Goal: Transaction & Acquisition: Purchase product/service

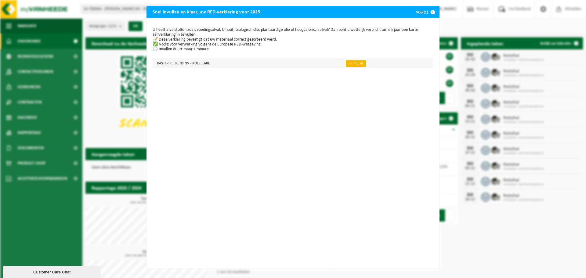
click at [348, 61] on link "👉 Vul in" at bounding box center [356, 63] width 20 height 7
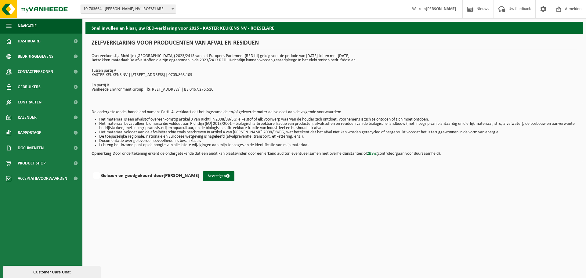
click at [97, 177] on label "Gelezen en goedgekeurd door Wouter Logghe" at bounding box center [145, 175] width 107 height 9
click at [199, 168] on input "Gelezen en goedgekeurd door Wouter Logghe" at bounding box center [199, 168] width 0 height 0
checkbox input "true"
click at [214, 175] on button "Bevestigen" at bounding box center [218, 176] width 31 height 10
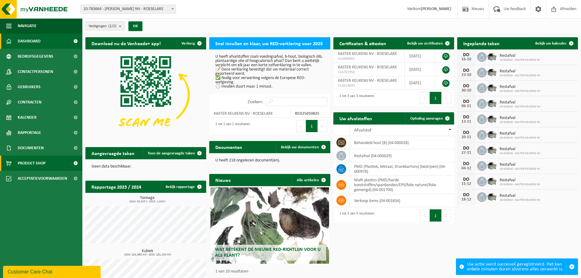
click at [36, 161] on span "Product Shop" at bounding box center [32, 163] width 28 height 15
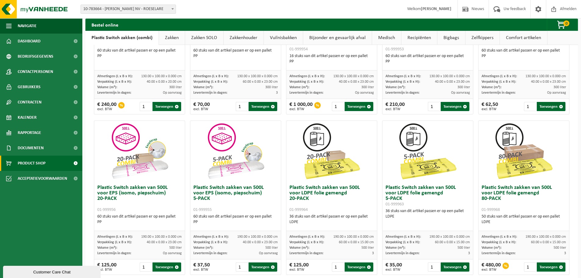
scroll to position [295, 0]
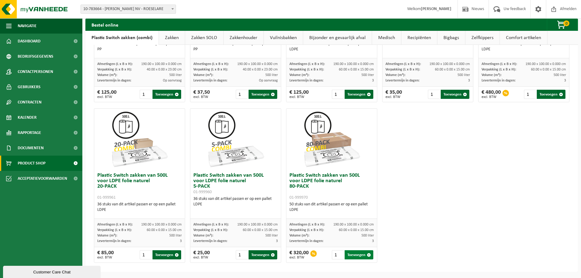
click at [354, 254] on button "Toevoegen" at bounding box center [359, 254] width 29 height 9
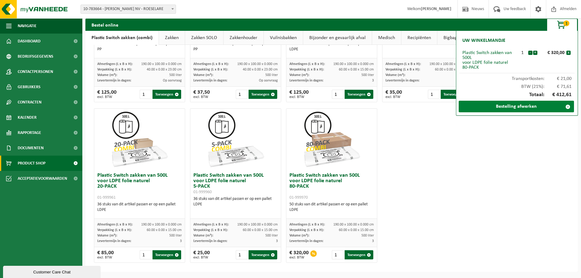
click at [528, 105] on link "Bestelling afwerken" at bounding box center [516, 107] width 115 height 12
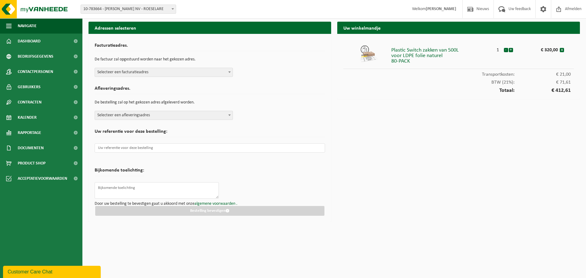
click at [223, 77] on form "Facturatieadres. De factuur zal opgestuurd worden naar het gekozen adres. Selec…" at bounding box center [210, 128] width 230 height 176
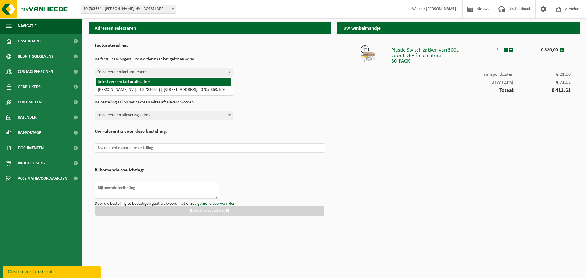
click at [219, 73] on span "Selecteer een facturatieadres" at bounding box center [164, 72] width 138 height 9
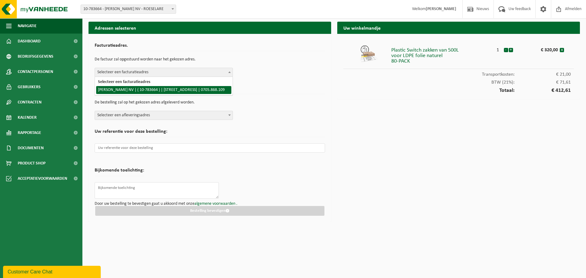
click at [256, 96] on div "Afleveringsadres. De bestelling zal op het gekozen adres afgeleverd worden. Sel…" at bounding box center [210, 101] width 230 height 37
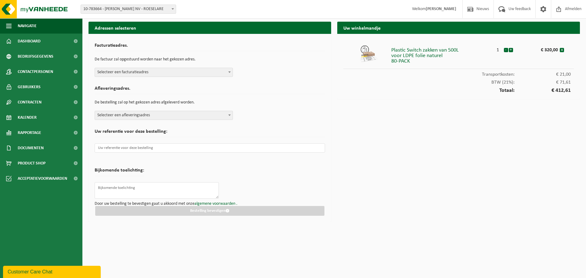
drag, startPoint x: 207, startPoint y: 70, endPoint x: 209, endPoint y: 75, distance: 5.0
click at [207, 70] on span "Selecteer een facturatieadres" at bounding box center [164, 72] width 138 height 9
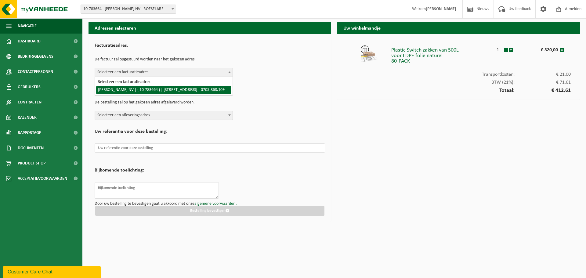
select select "30008"
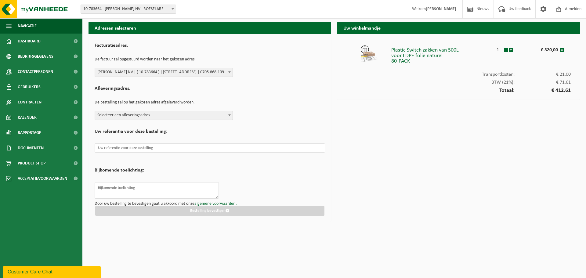
click at [211, 111] on span "Selecteer een afleveringsadres" at bounding box center [164, 115] width 138 height 9
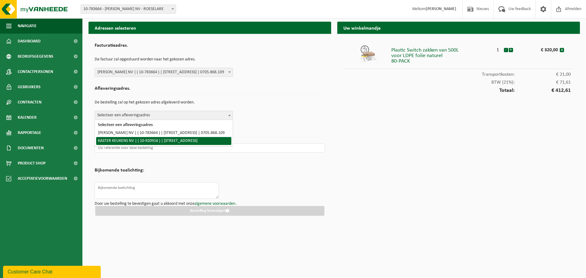
select select "129803"
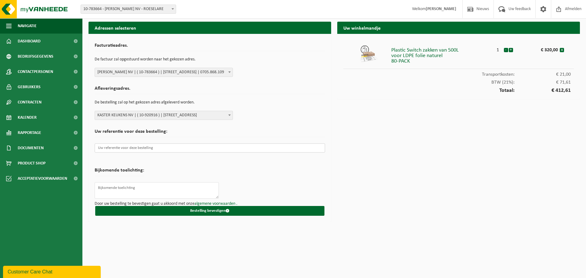
click at [165, 147] on input "text" at bounding box center [210, 147] width 230 height 9
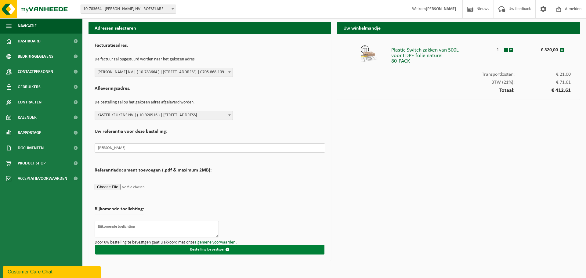
type input "Maxime"
click at [216, 250] on button "Bestelling bevestigen" at bounding box center [209, 250] width 229 height 10
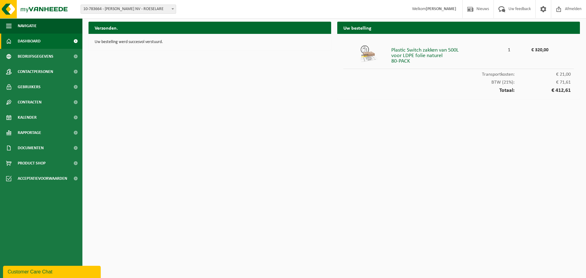
click at [40, 40] on span "Dashboard" at bounding box center [29, 41] width 23 height 15
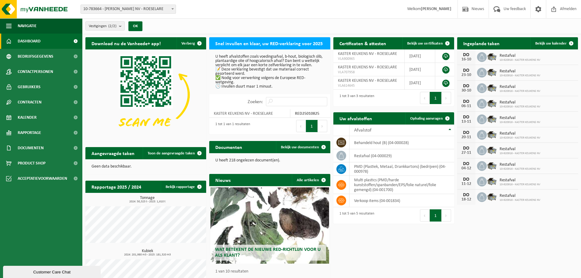
scroll to position [24, 0]
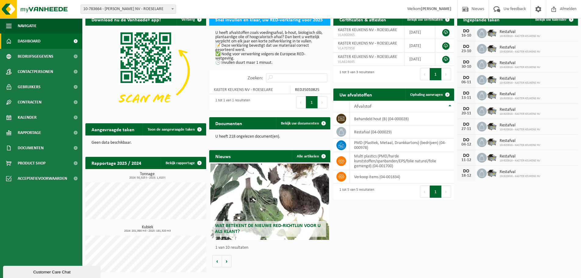
click at [171, 233] on div "Kubiek 2024: 201,980 m3 - 2025: 181,320 m3" at bounding box center [145, 248] width 121 height 47
click at [173, 165] on link "Bekijk rapportage" at bounding box center [183, 163] width 45 height 12
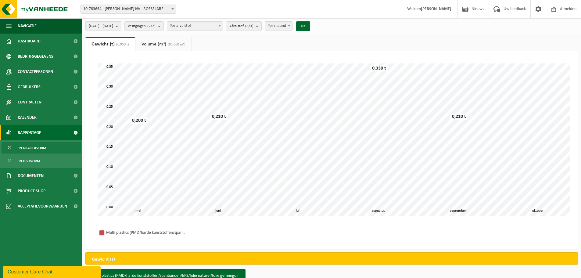
click at [166, 45] on link "Volume (m³) (95,660 m³)" at bounding box center [163, 44] width 56 height 14
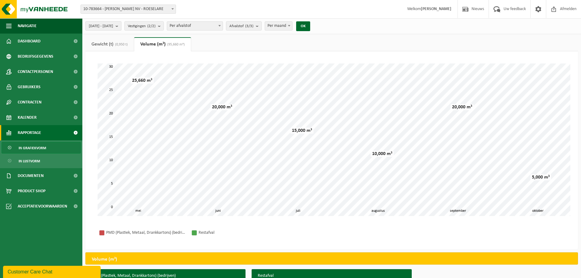
click at [121, 26] on b "submit" at bounding box center [118, 26] width 5 height 9
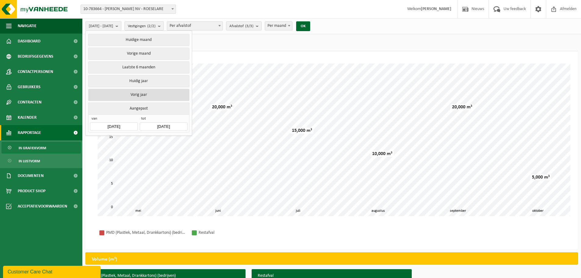
click at [158, 95] on button "Vorig jaar" at bounding box center [138, 95] width 101 height 12
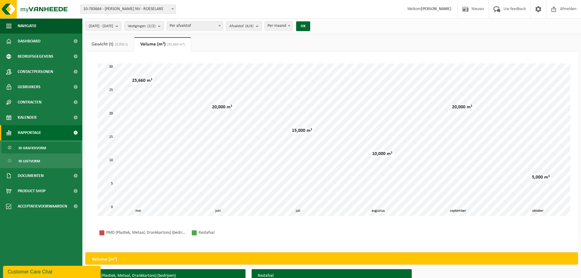
click at [156, 25] on span "Vestigingen (2/2)" at bounding box center [142, 26] width 28 height 9
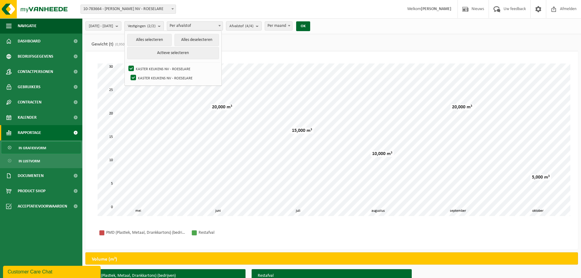
click at [156, 25] on span "Vestigingen (2/2)" at bounding box center [142, 26] width 28 height 9
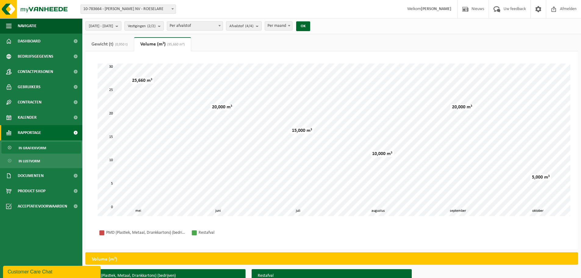
click at [198, 24] on span "Per afvalstof" at bounding box center [195, 26] width 56 height 9
click at [250, 26] on span "Afvalstof (4/4)" at bounding box center [241, 26] width 24 height 9
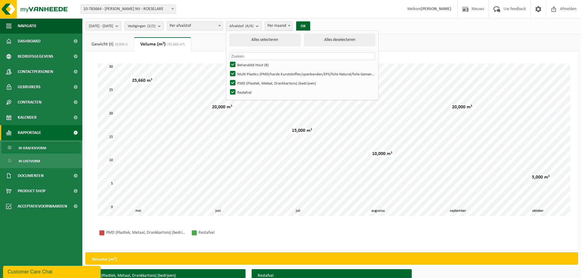
click at [250, 26] on span "Afvalstof (4/4)" at bounding box center [241, 26] width 24 height 9
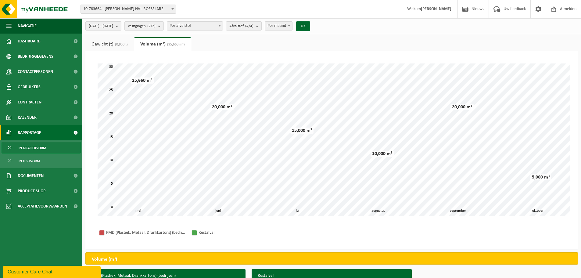
click at [31, 149] on span "In grafiekvorm" at bounding box center [32, 148] width 27 height 12
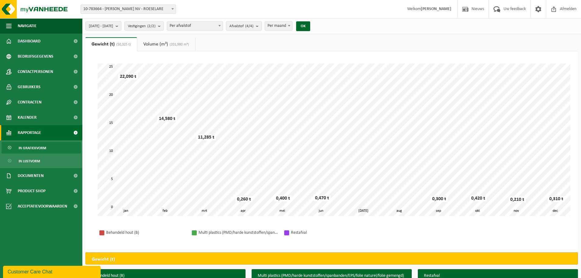
click at [136, 8] on span "10-783664 - [PERSON_NAME] NV - ROESELARE" at bounding box center [128, 9] width 95 height 9
select select "129803"
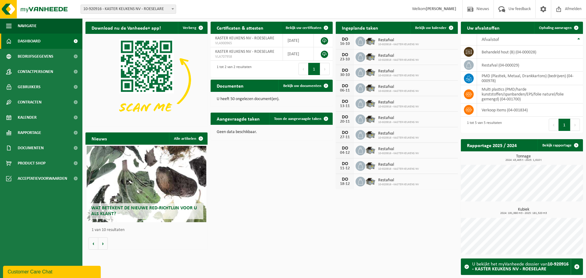
click at [151, 7] on span "10-920916 - KASTER KEUKENS NV - ROESELARE" at bounding box center [128, 9] width 95 height 9
select select "30008"
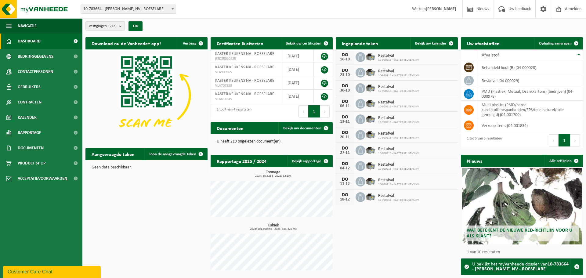
click at [166, 13] on span "10-783664 - [PERSON_NAME] NV - ROESELARE" at bounding box center [128, 9] width 95 height 9
select select "129803"
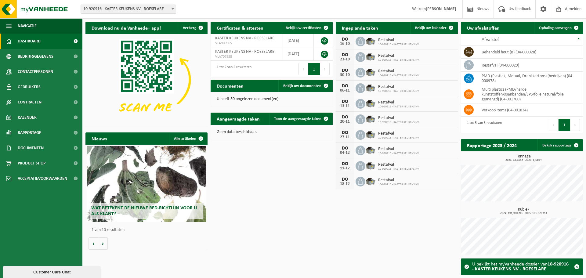
drag, startPoint x: 0, startPoint y: 0, endPoint x: 307, endPoint y: 182, distance: 356.6
click at [306, 184] on div "Download nu de Vanheede+ app! Verberg Certificaten & attesten Bekijk uw certifi…" at bounding box center [334, 140] width 500 height 242
click at [304, 86] on span "Bekijk uw documenten" at bounding box center [302, 86] width 38 height 4
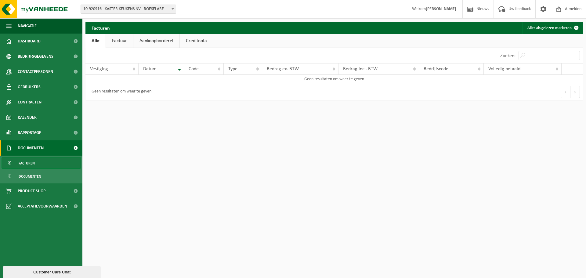
click at [128, 48] on div "10 25 50 100 10 resultaten weergeven" at bounding box center [209, 55] width 249 height 15
click at [127, 46] on link "Factuur" at bounding box center [119, 41] width 27 height 14
click at [153, 40] on link "Aankoopborderel" at bounding box center [157, 41] width 46 height 14
click at [196, 42] on link "Creditnota" at bounding box center [198, 41] width 33 height 14
click at [90, 40] on link "Alle" at bounding box center [95, 41] width 20 height 14
